Goal: Task Accomplishment & Management: Complete application form

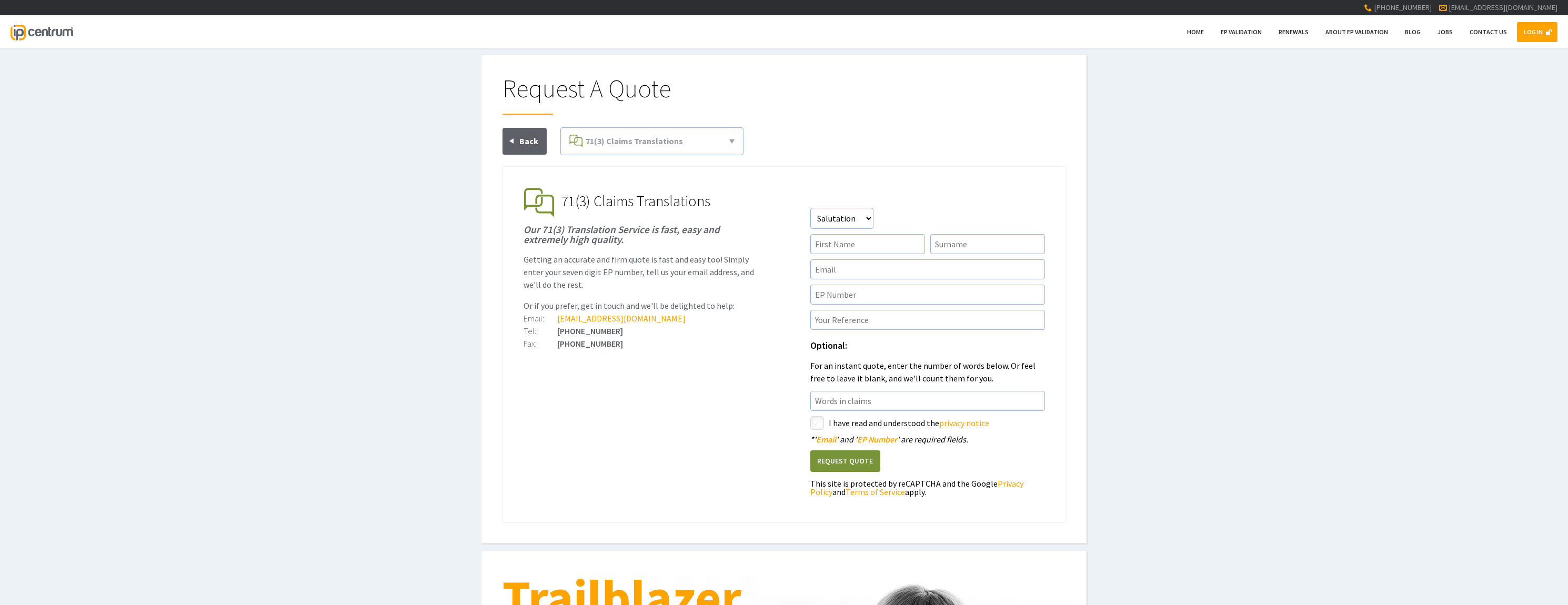
click at [1534, 33] on link "LOG IN" at bounding box center [1538, 32] width 41 height 20
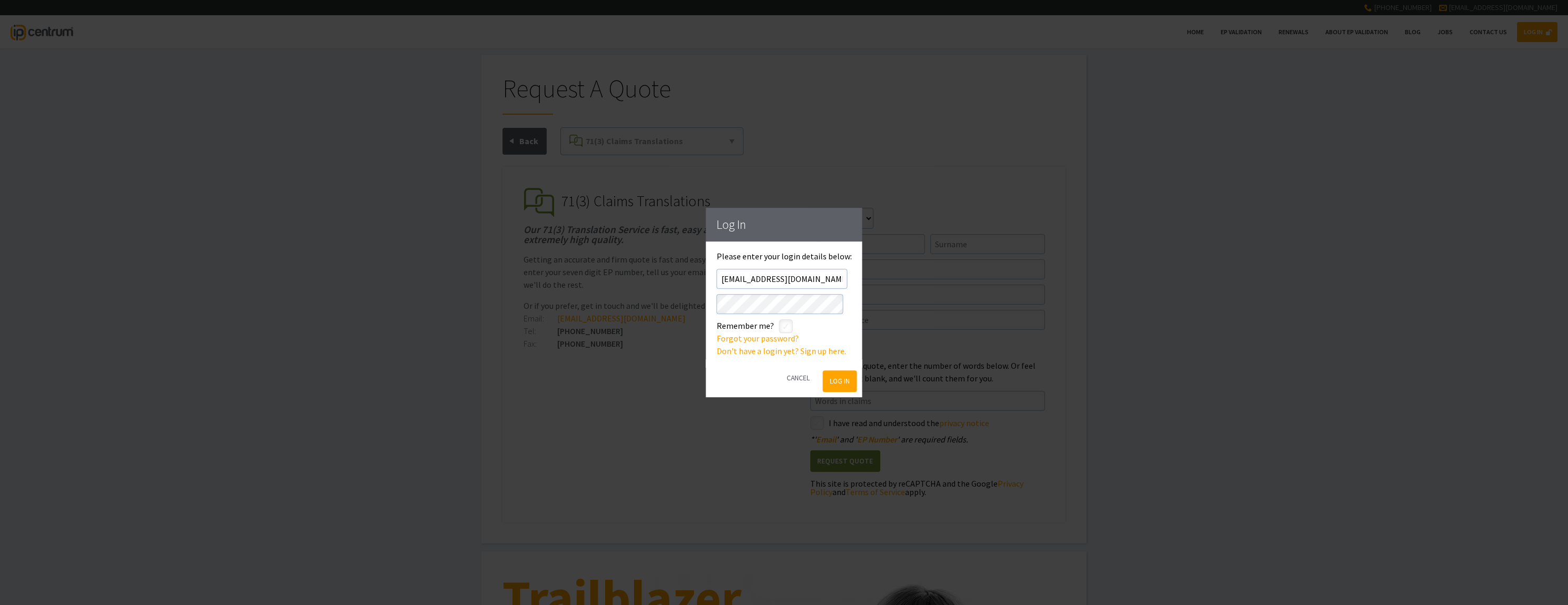
click at [832, 378] on button "Log In" at bounding box center [840, 381] width 34 height 22
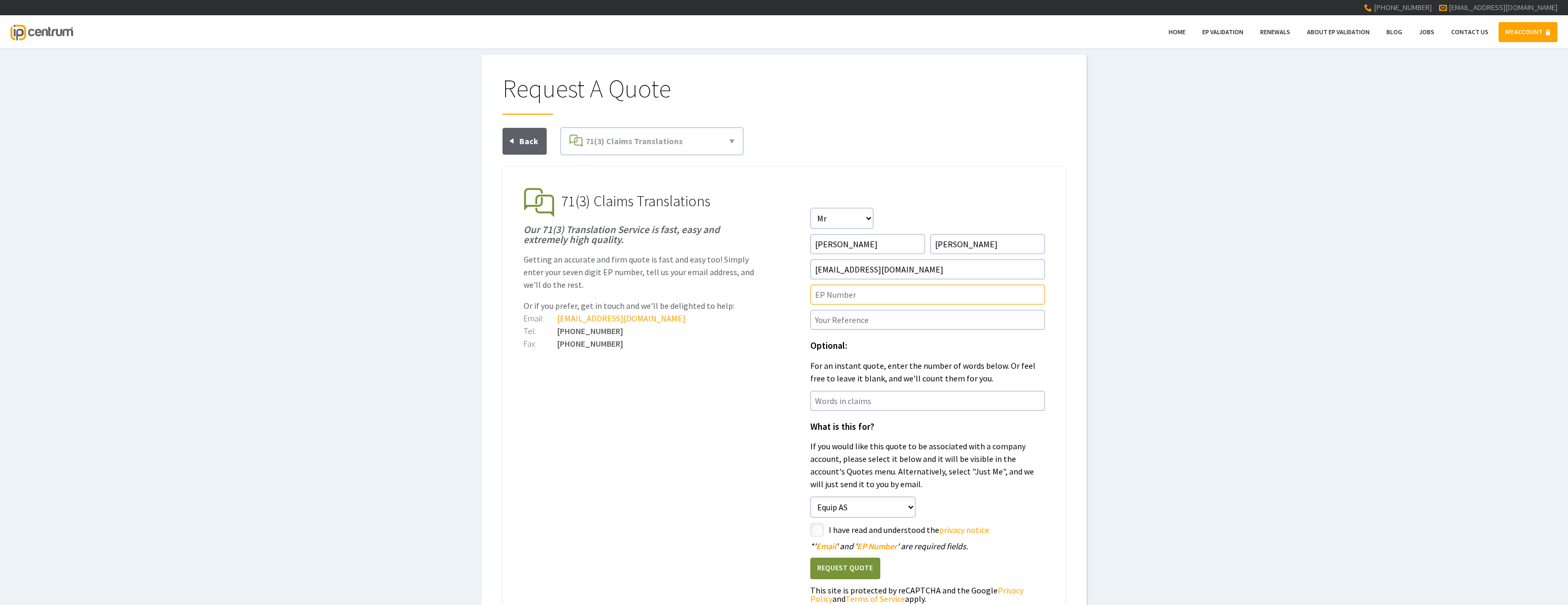
click at [844, 298] on input"] "text" at bounding box center [927, 295] width 235 height 20
paste input"] "4469173"
click at [816, 296] on input"] "4469173" at bounding box center [927, 295] width 235 height 20
type input"] "EP4469173"
click at [732, 370] on ul "EP Validation & Unitary Effect IP Centrum makes European Patent Validation and …" at bounding box center [784, 447] width 564 height 563
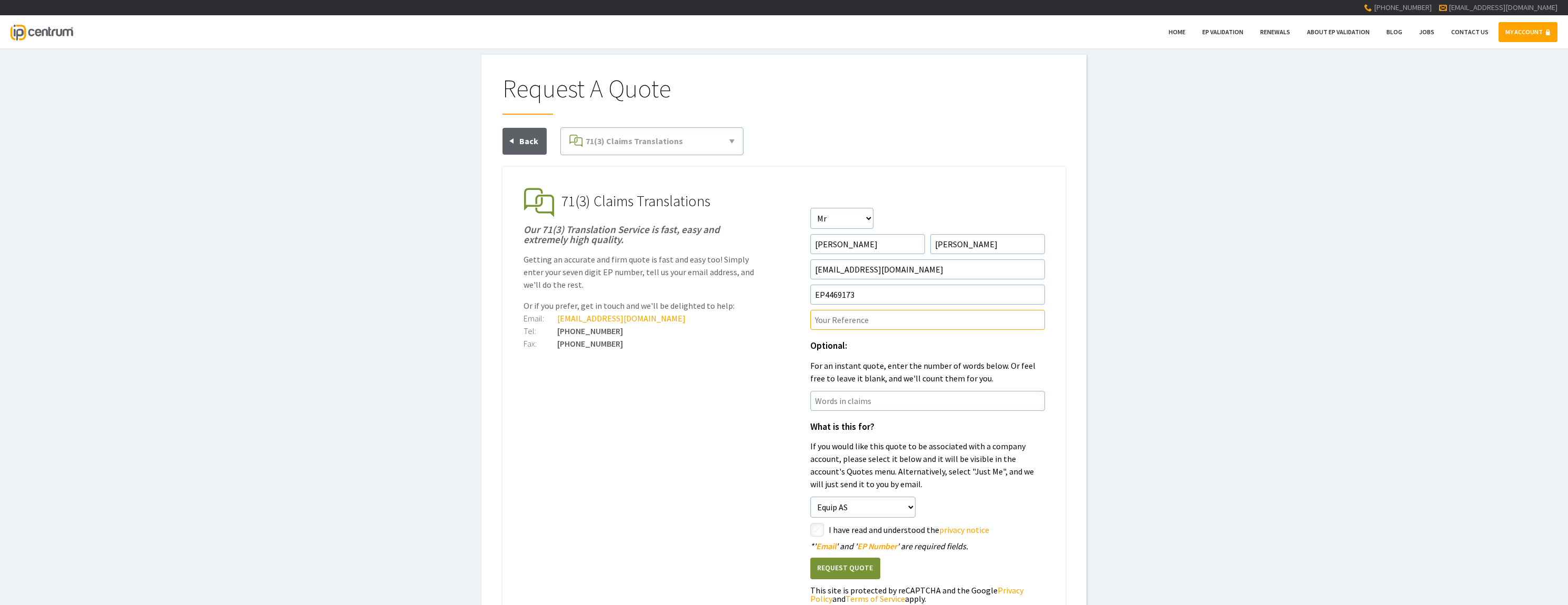
click at [837, 322] on input"] "text" at bounding box center [927, 320] width 235 height 20
click at [749, 335] on div "Tel: +44 (0) 207 186 1800" at bounding box center [641, 331] width 235 height 13
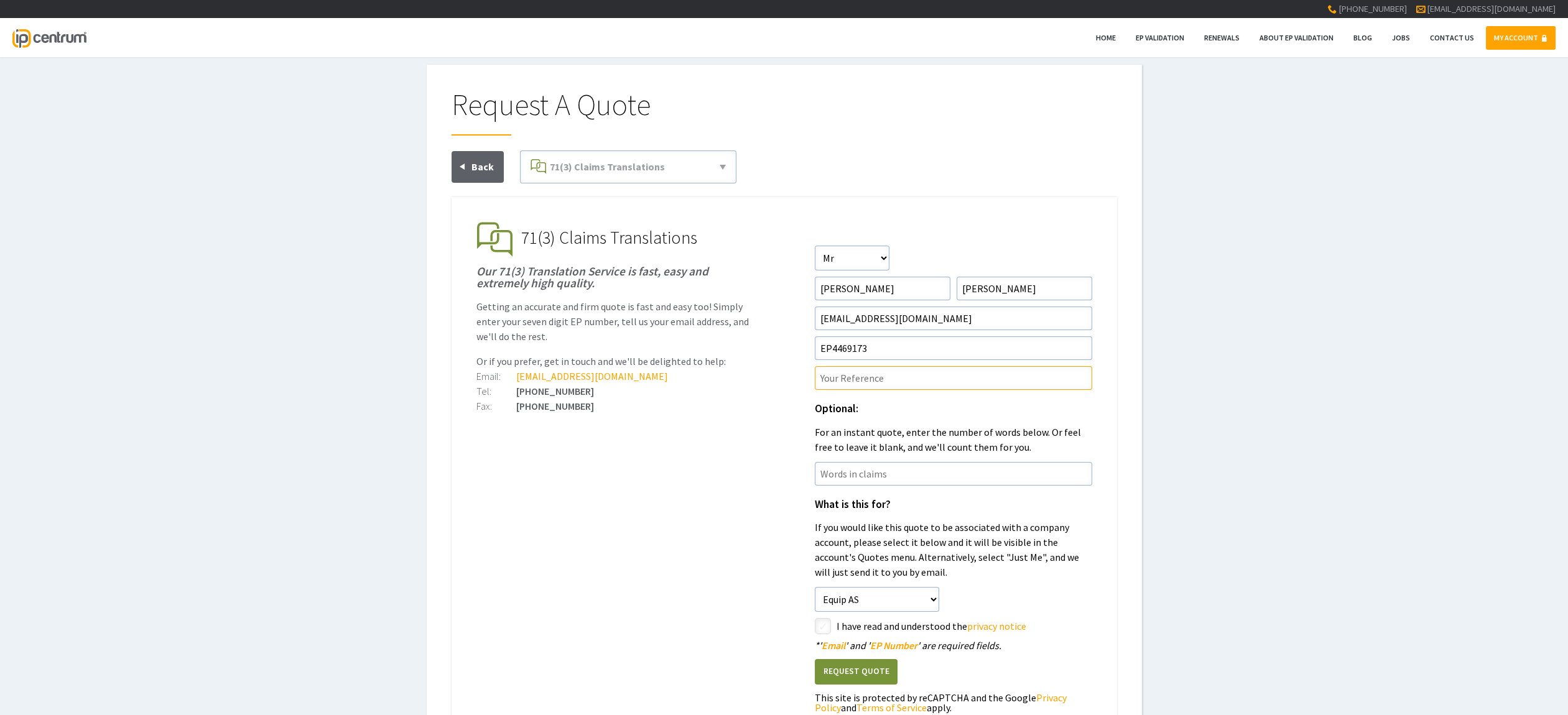
click at [874, 377] on input"] "text" at bounding box center [953, 378] width 277 height 24
paste input"] "P00784WOEP"
type input"] "P00784WOEP"
click at [742, 425] on ul "EP Validation & Unitary Effect IP Centrum makes European Patent Validation and …" at bounding box center [785, 529] width 666 height 665
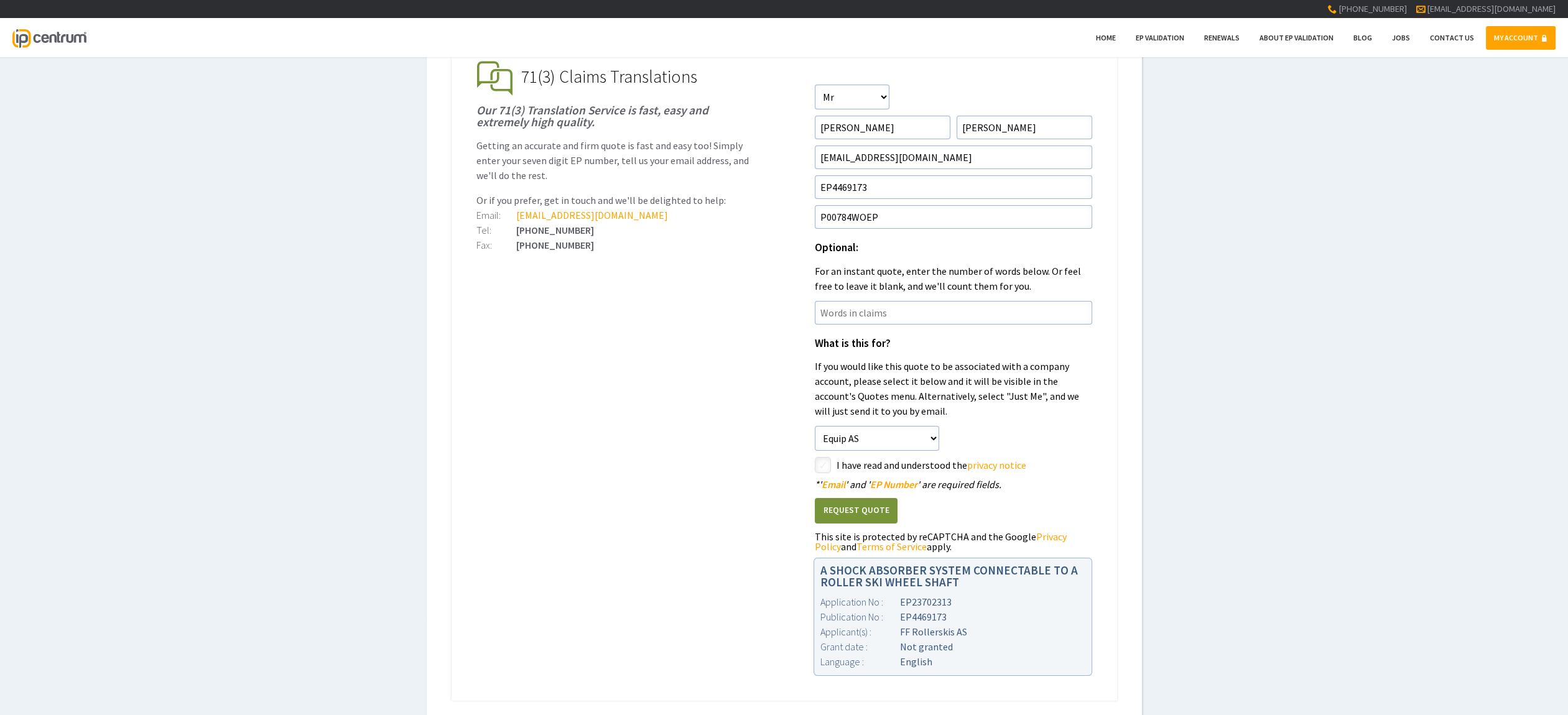
scroll to position [162, 0]
click at [860, 507] on button "Request Quote" at bounding box center [856, 511] width 83 height 26
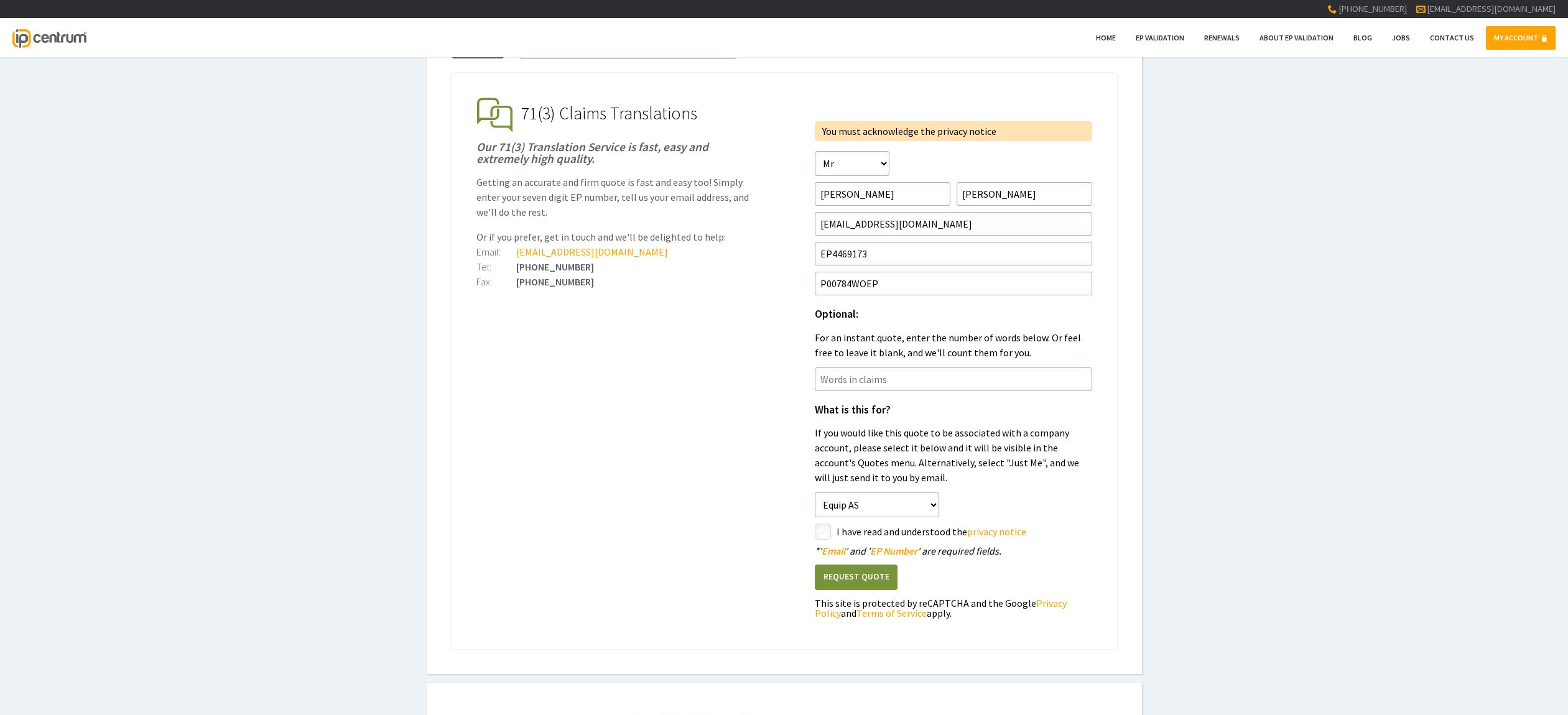
scroll to position [162, 0]
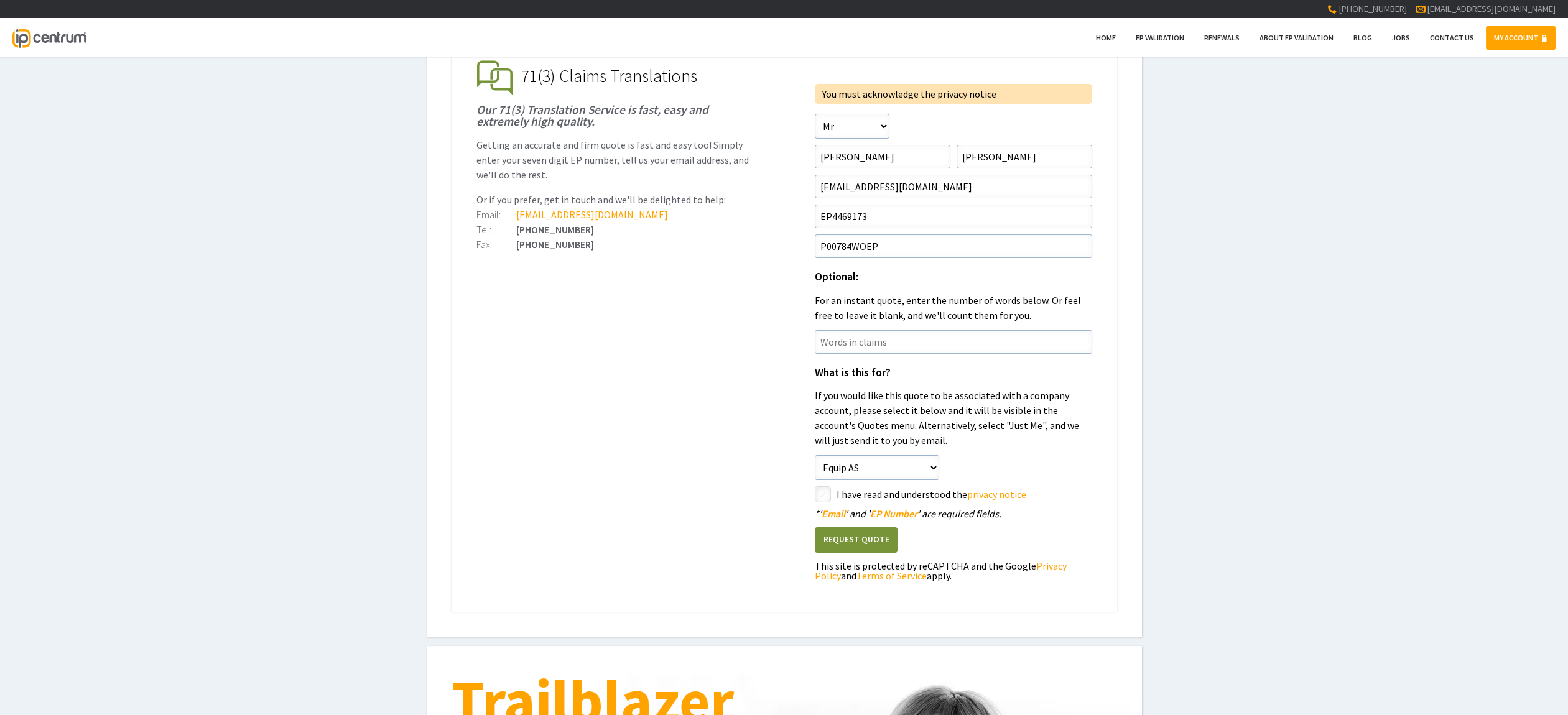
click at [828, 493] on input"] "checkbox" at bounding box center [825, 496] width 15 height 15
checkbox input"] "true"
click at [834, 537] on button "Request Quote" at bounding box center [856, 540] width 83 height 26
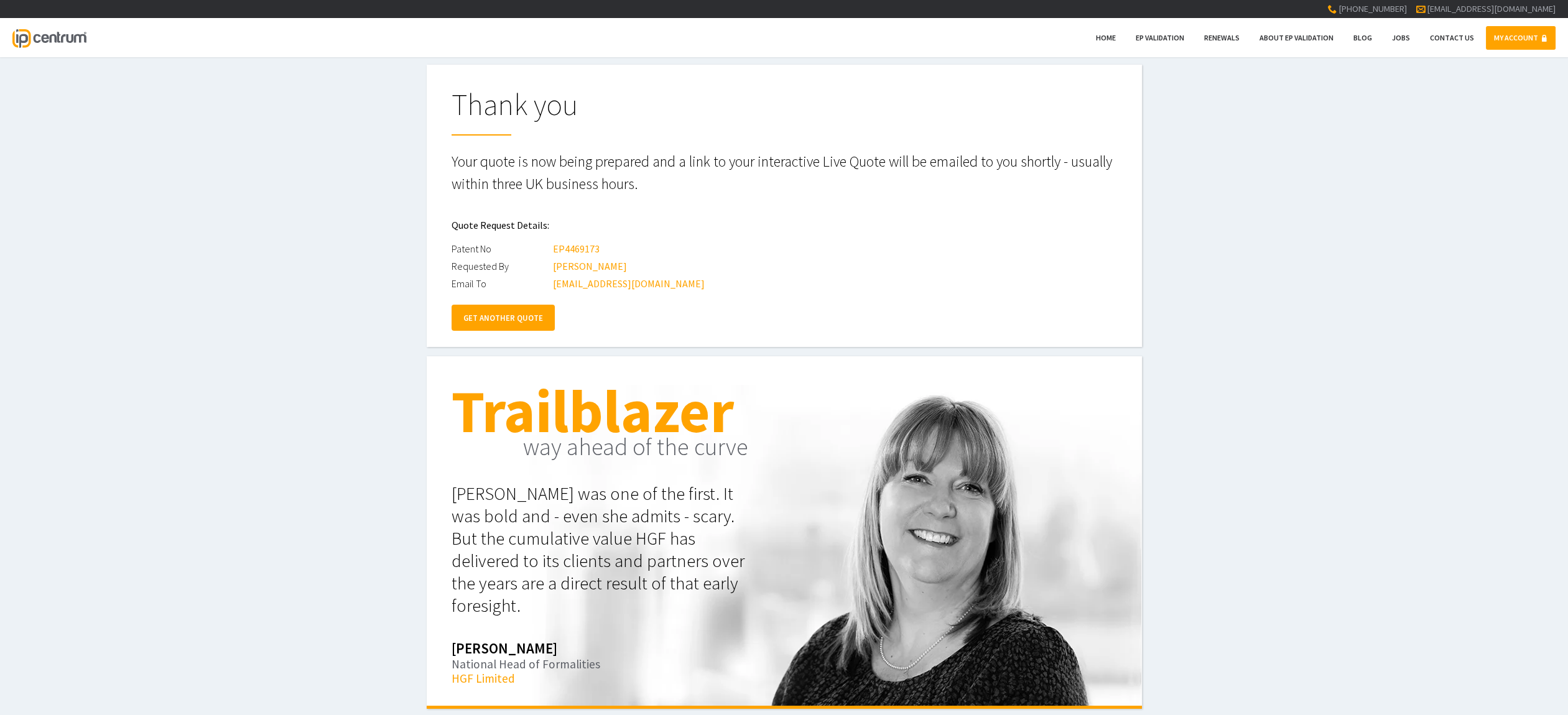
click at [1512, 36] on link "MY ACCOUNT" at bounding box center [1520, 37] width 70 height 24
